Goal: Task Accomplishment & Management: Manage account settings

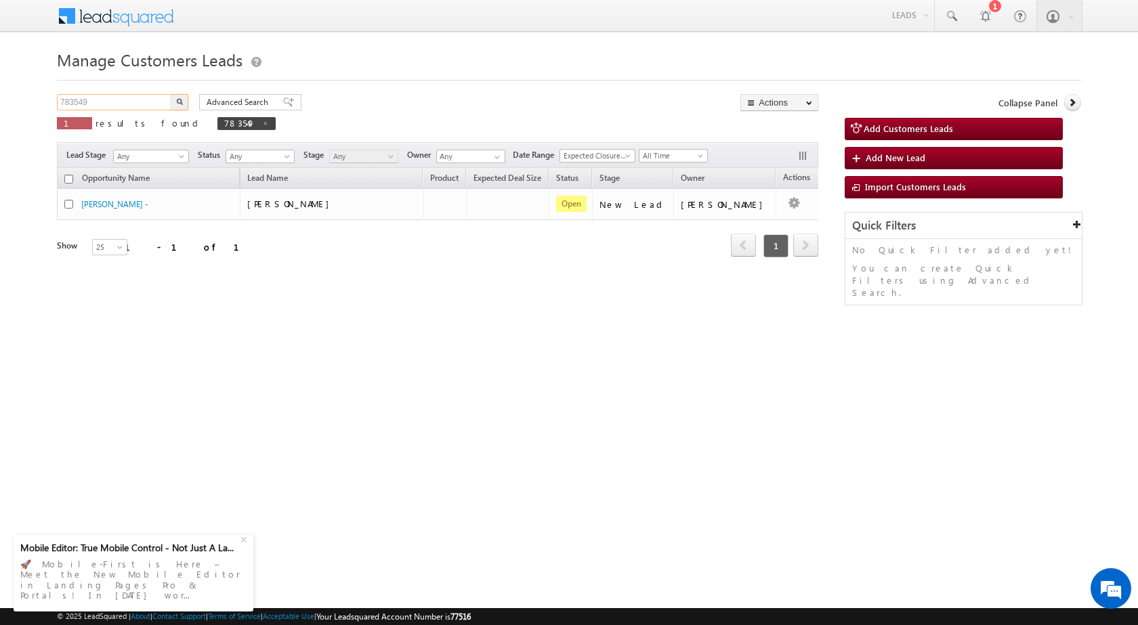
click at [75, 100] on input "783549" at bounding box center [115, 102] width 116 height 16
paste input "716"
type input "783716"
click at [178, 98] on img "button" at bounding box center [179, 101] width 7 height 7
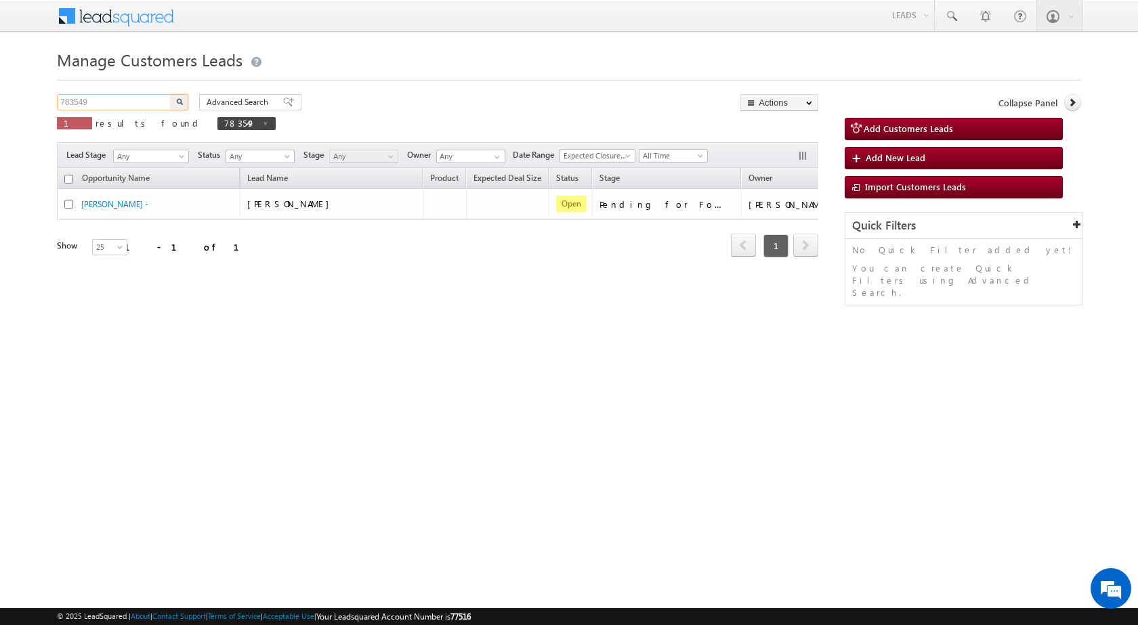
click at [73, 102] on input "783549" at bounding box center [115, 102] width 116 height 16
paste input "716"
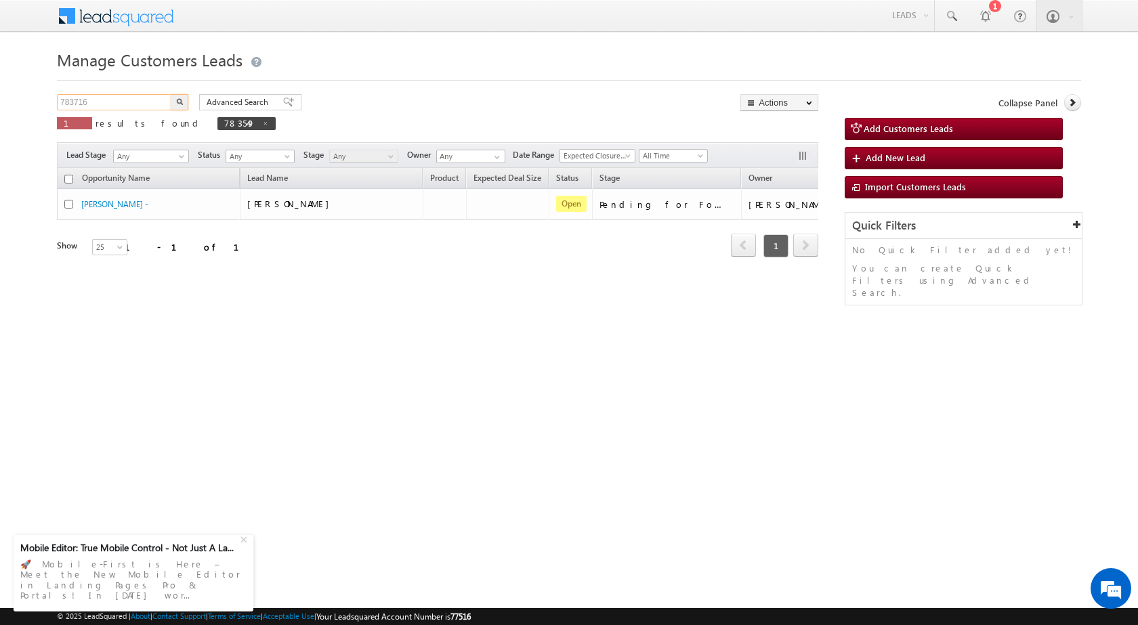
type input "783716"
click at [180, 101] on img "button" at bounding box center [179, 101] width 7 height 7
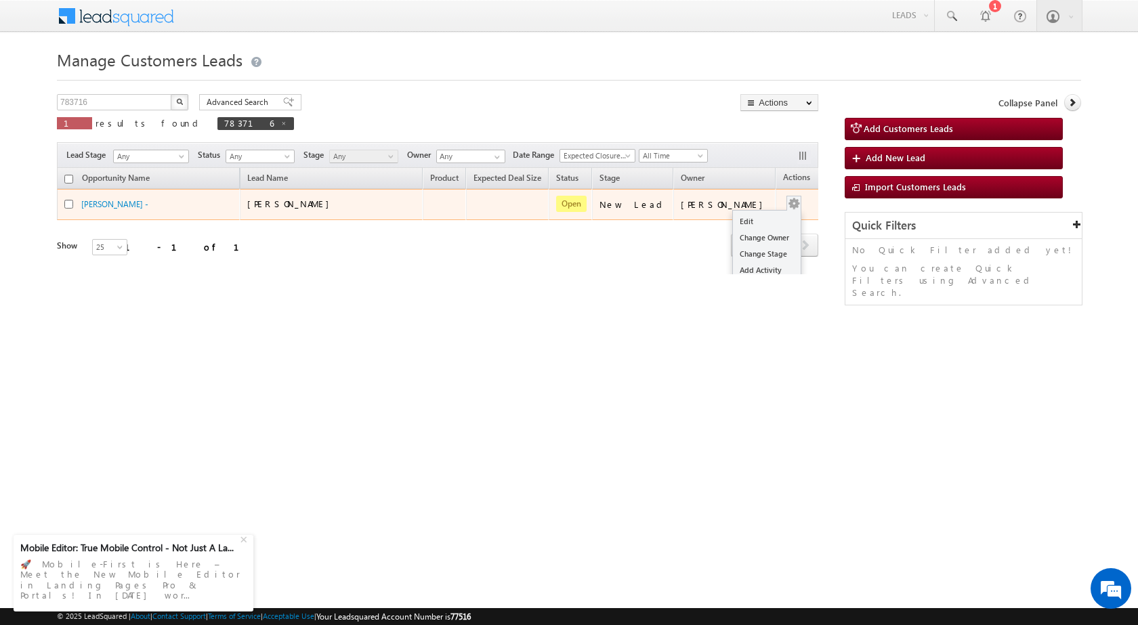
click at [787, 204] on button "button" at bounding box center [794, 204] width 14 height 14
click at [761, 218] on link "Edit" at bounding box center [767, 221] width 68 height 16
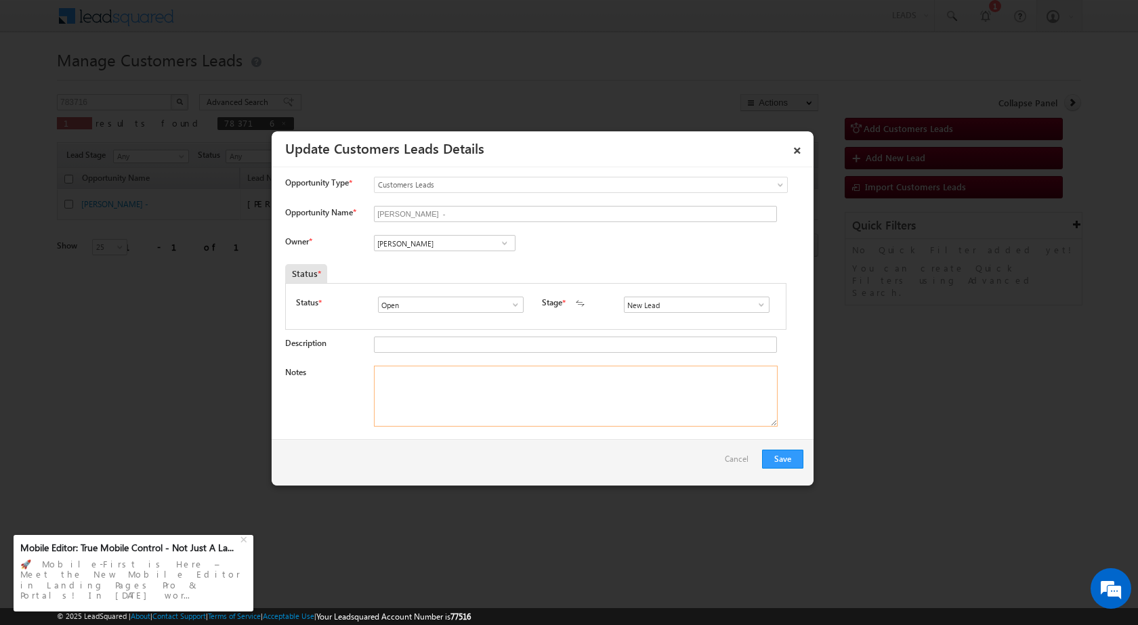
click at [552, 402] on textarea "Notes" at bounding box center [576, 396] width 404 height 61
paste textarea "783716 / Rahul Sharma / 8302950172 / CONSTRUCTION / OWNER FATHER - AGE 45 YEARS…"
type textarea "783716 / Rahul Sharma / 8302950172 / CONSTRUCTION / OWNER FATHER - AGE 45 YEARS…"
click at [468, 238] on input "Vikas Halwai" at bounding box center [445, 243] width 142 height 16
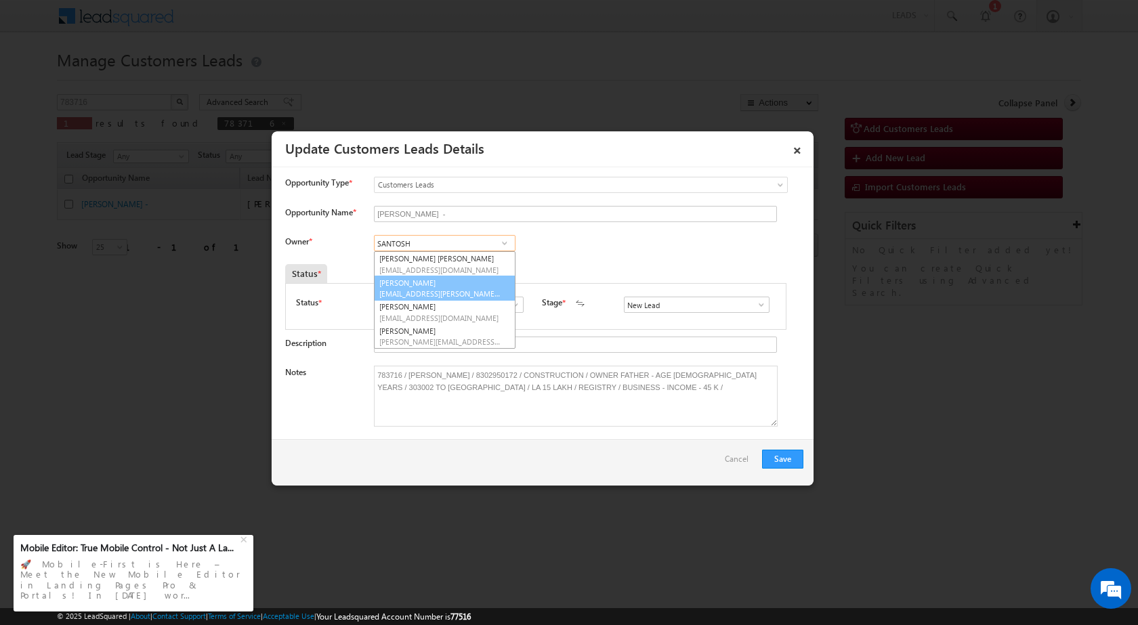
click at [470, 293] on span "santosh.kanwer@sgrlimited.in" at bounding box center [440, 294] width 122 height 10
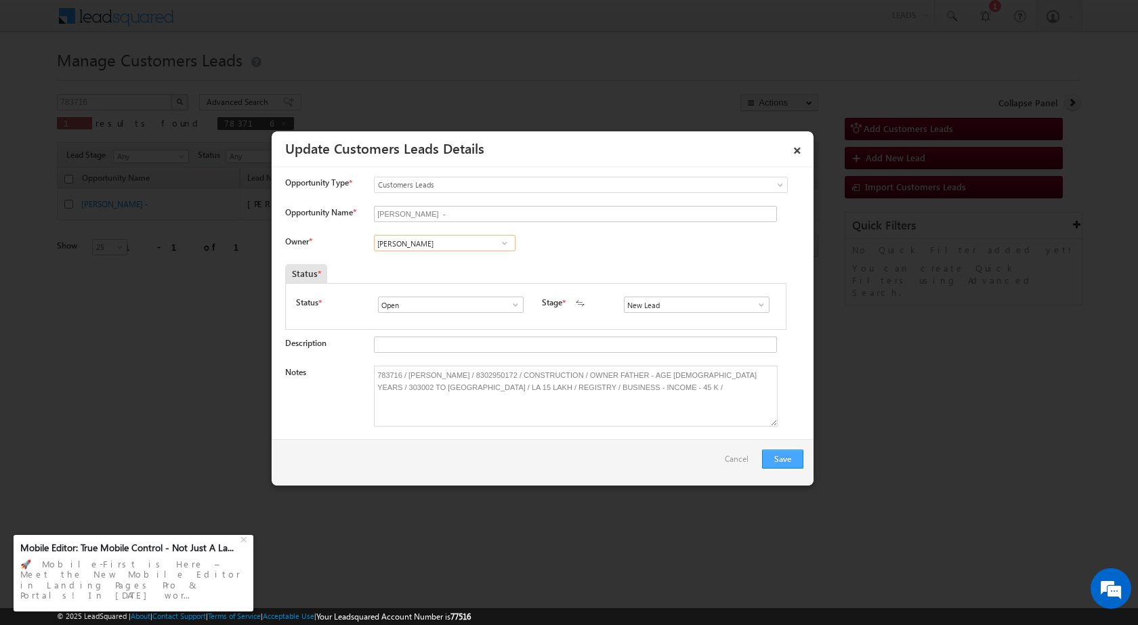
type input "Santosh Kanwer"
click at [781, 463] on button "Save" at bounding box center [782, 459] width 41 height 19
